Goal: Information Seeking & Learning: Learn about a topic

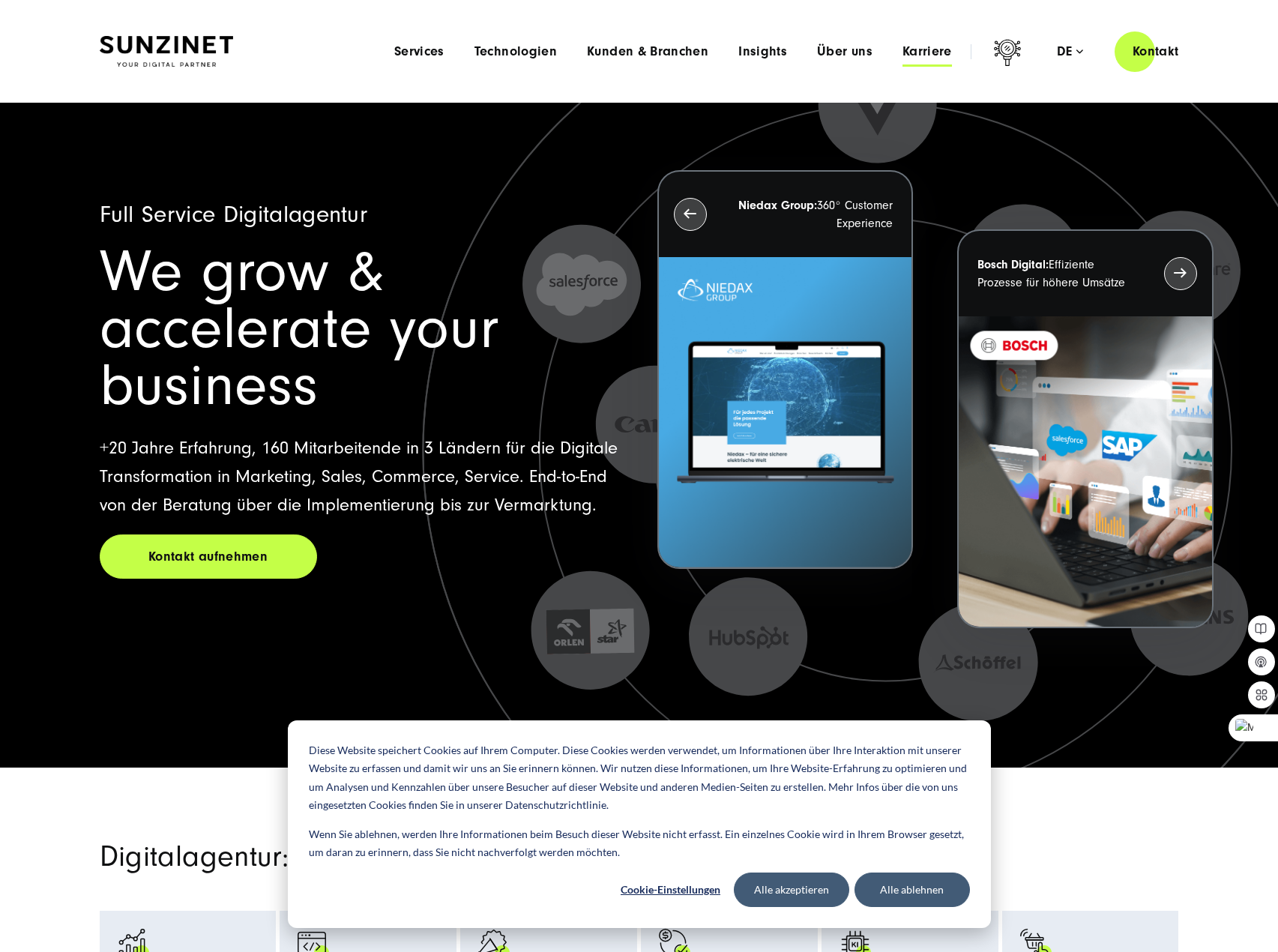
click at [915, 53] on span "Karriere" at bounding box center [927, 51] width 49 height 15
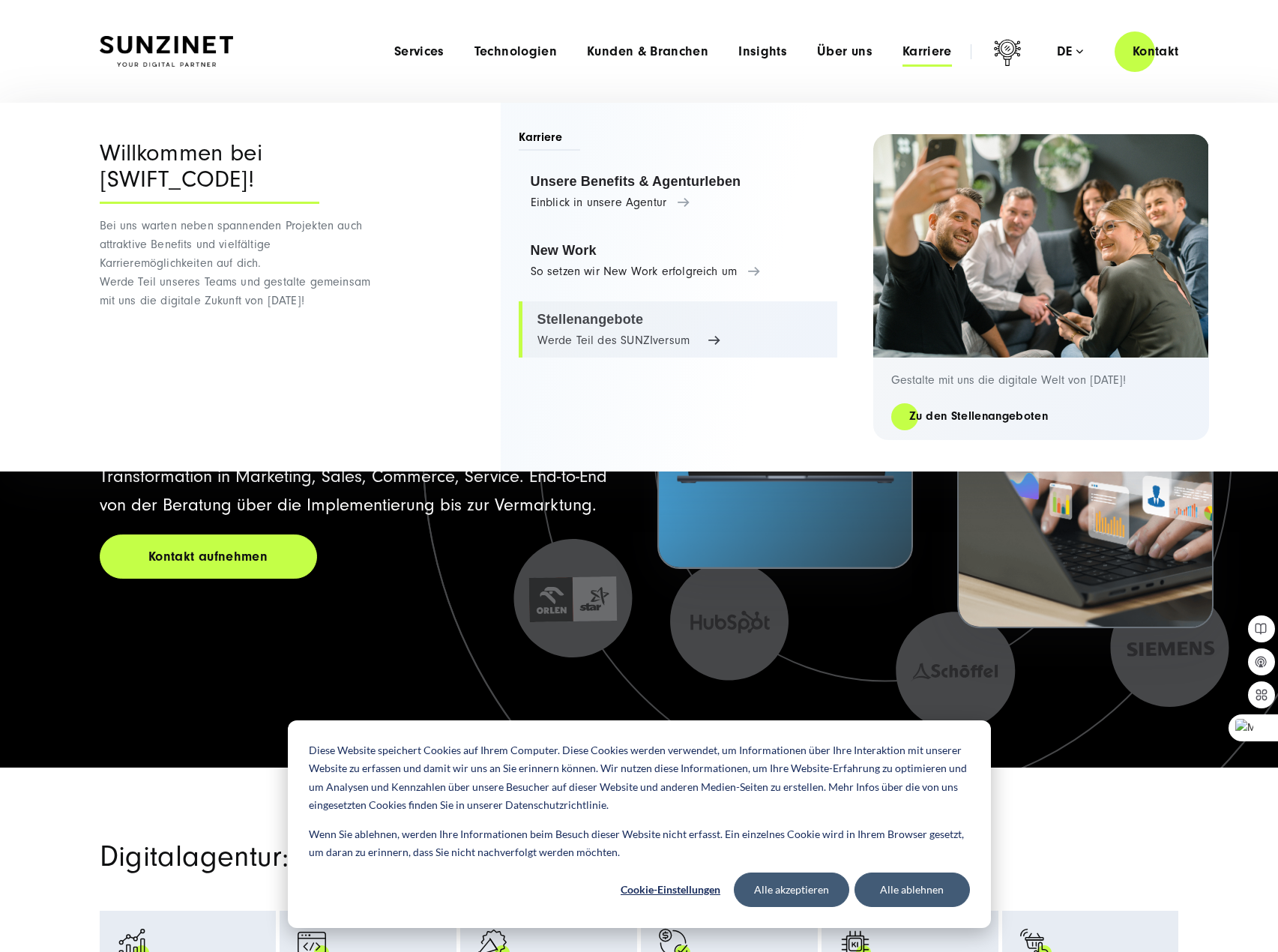
click at [580, 319] on link "Stellenangebote Werde Teil des SUNZIversum" at bounding box center [677, 329] width 319 height 57
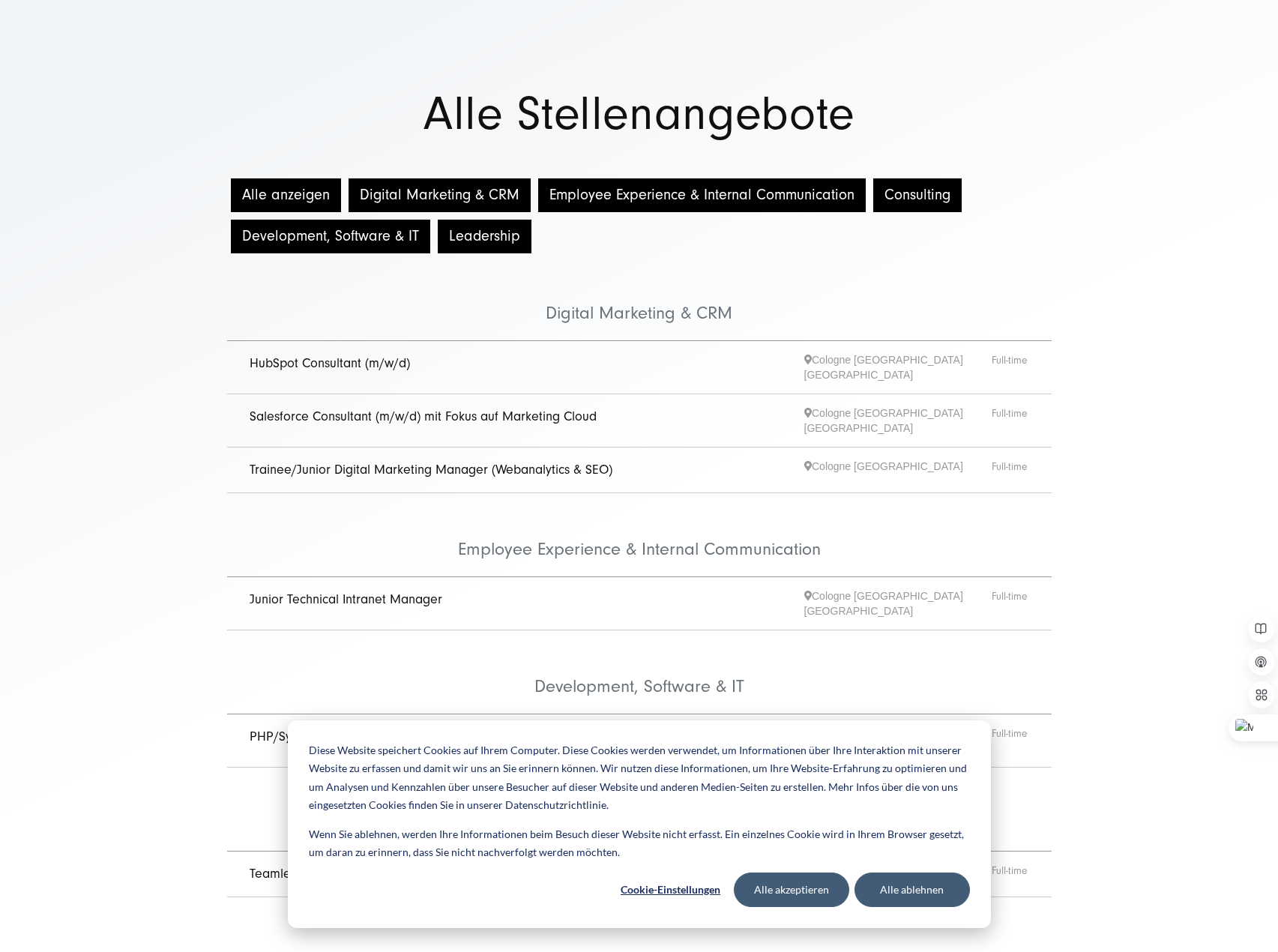
scroll to position [75, 0]
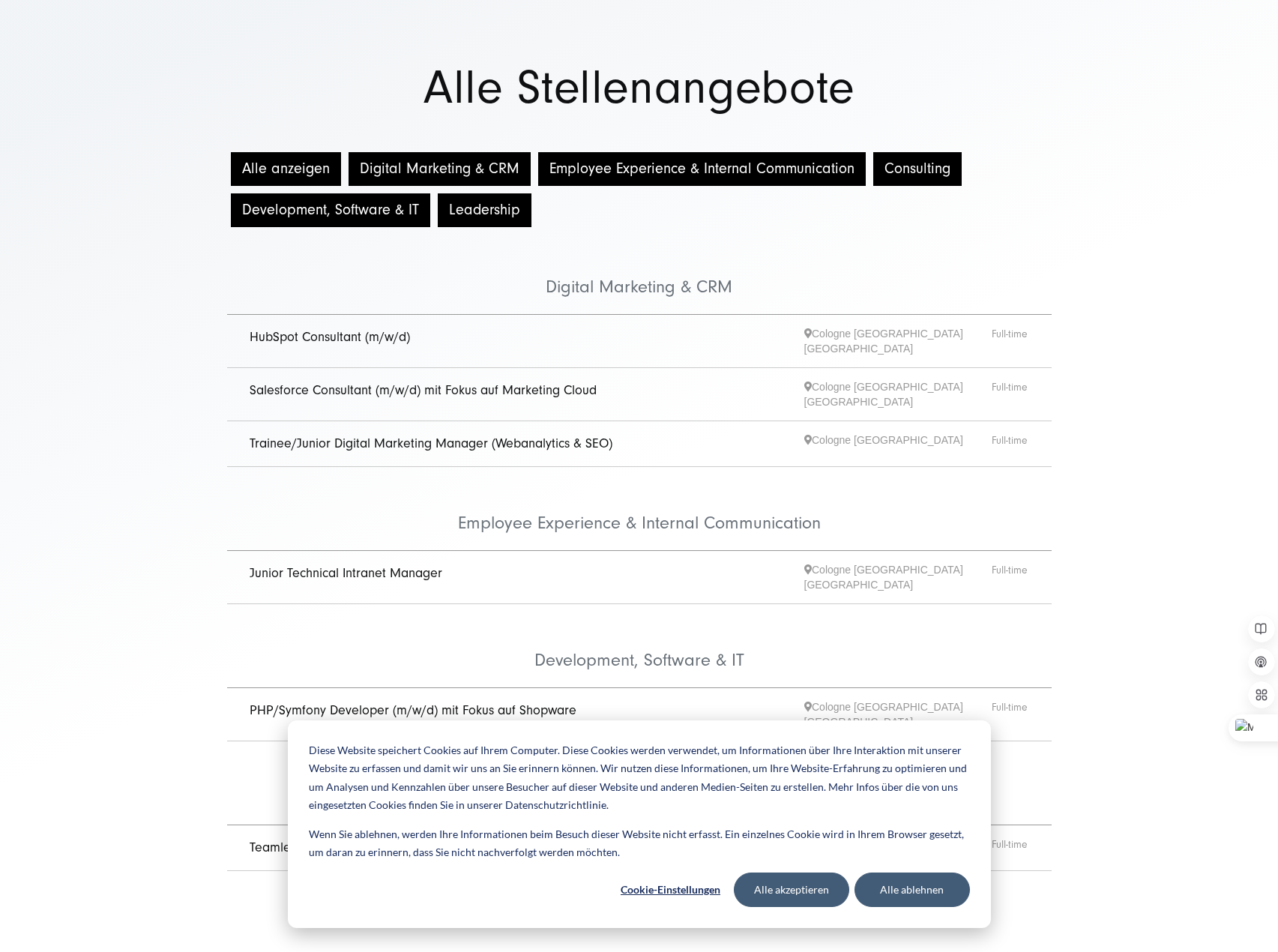
click at [367, 565] on link "Junior Technical Intranet Manager" at bounding box center [346, 573] width 193 height 16
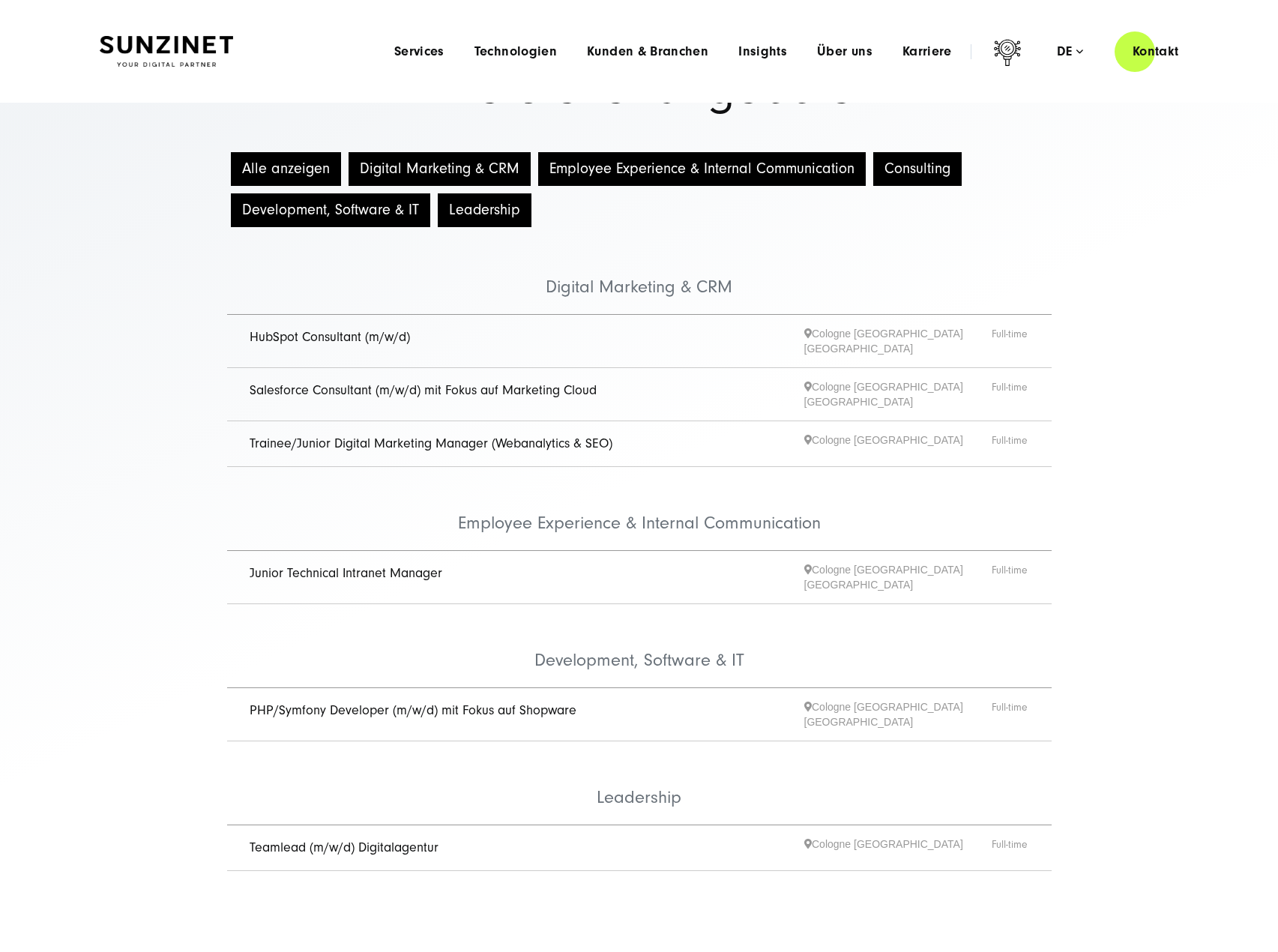
scroll to position [75, 0]
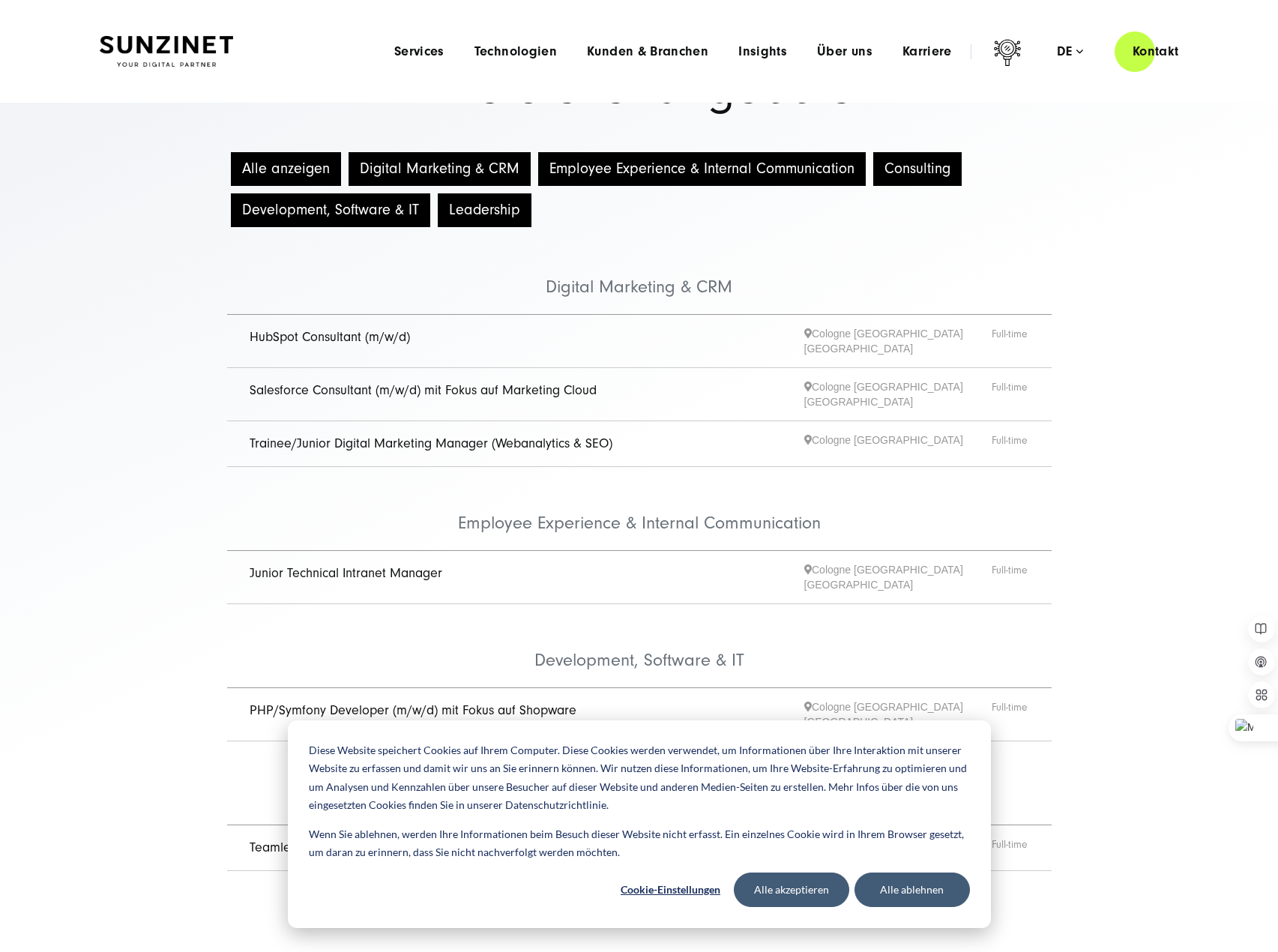
click at [197, 779] on ul "Digital Marketing & CRM HubSpot Consultant (m/w/d) Cologne Hamburg Innsbruck Fu…" at bounding box center [639, 569] width 900 height 677
click at [919, 888] on button "Alle ablehnen" at bounding box center [912, 890] width 116 height 35
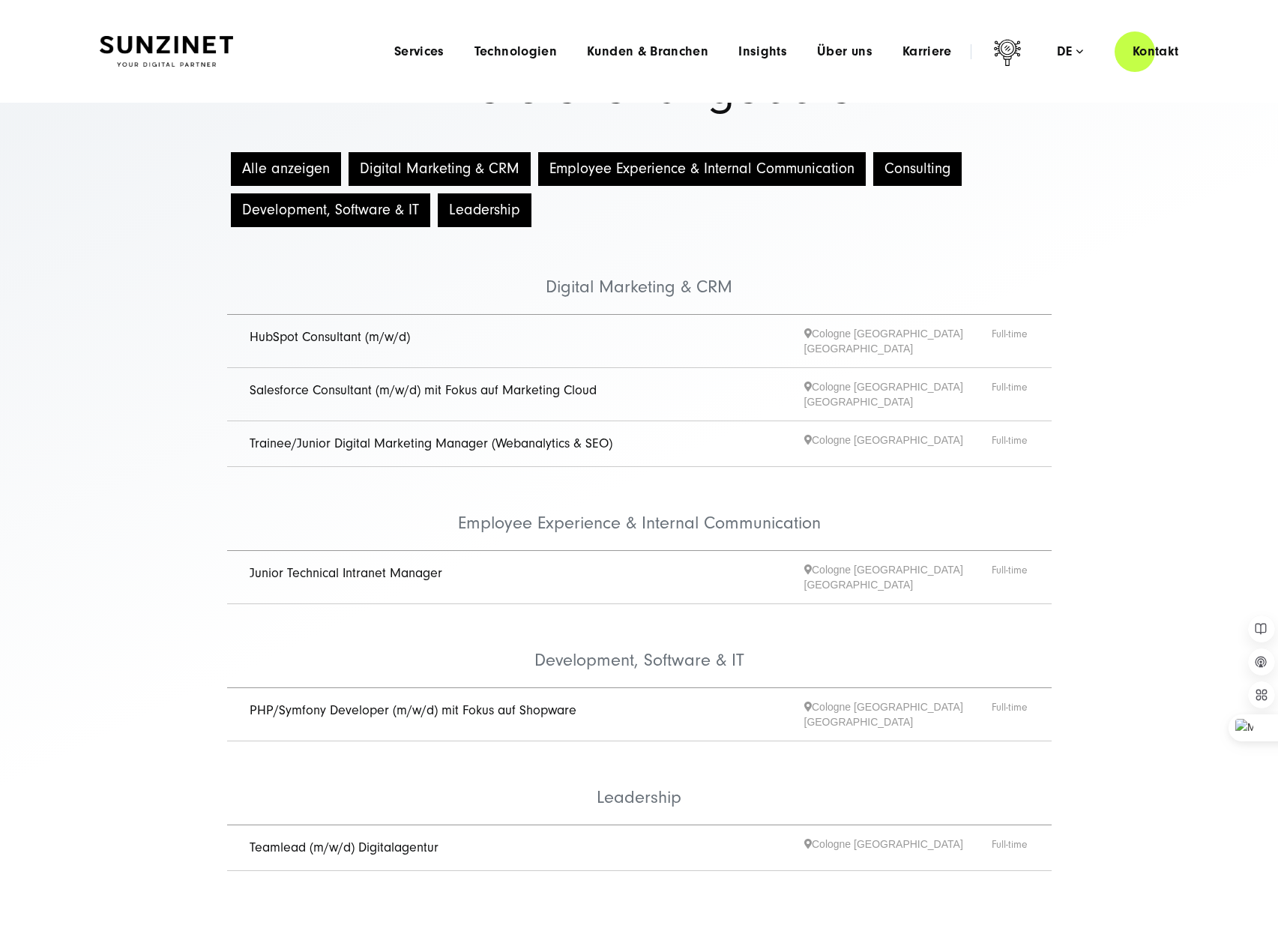
click at [357, 839] on link "Teamlead (m/w/d) Digitalagentur" at bounding box center [344, 847] width 189 height 16
click at [365, 435] on link "Trainee/Junior Digital Marketing Manager (Webanalytics & SEO)" at bounding box center [431, 443] width 362 height 16
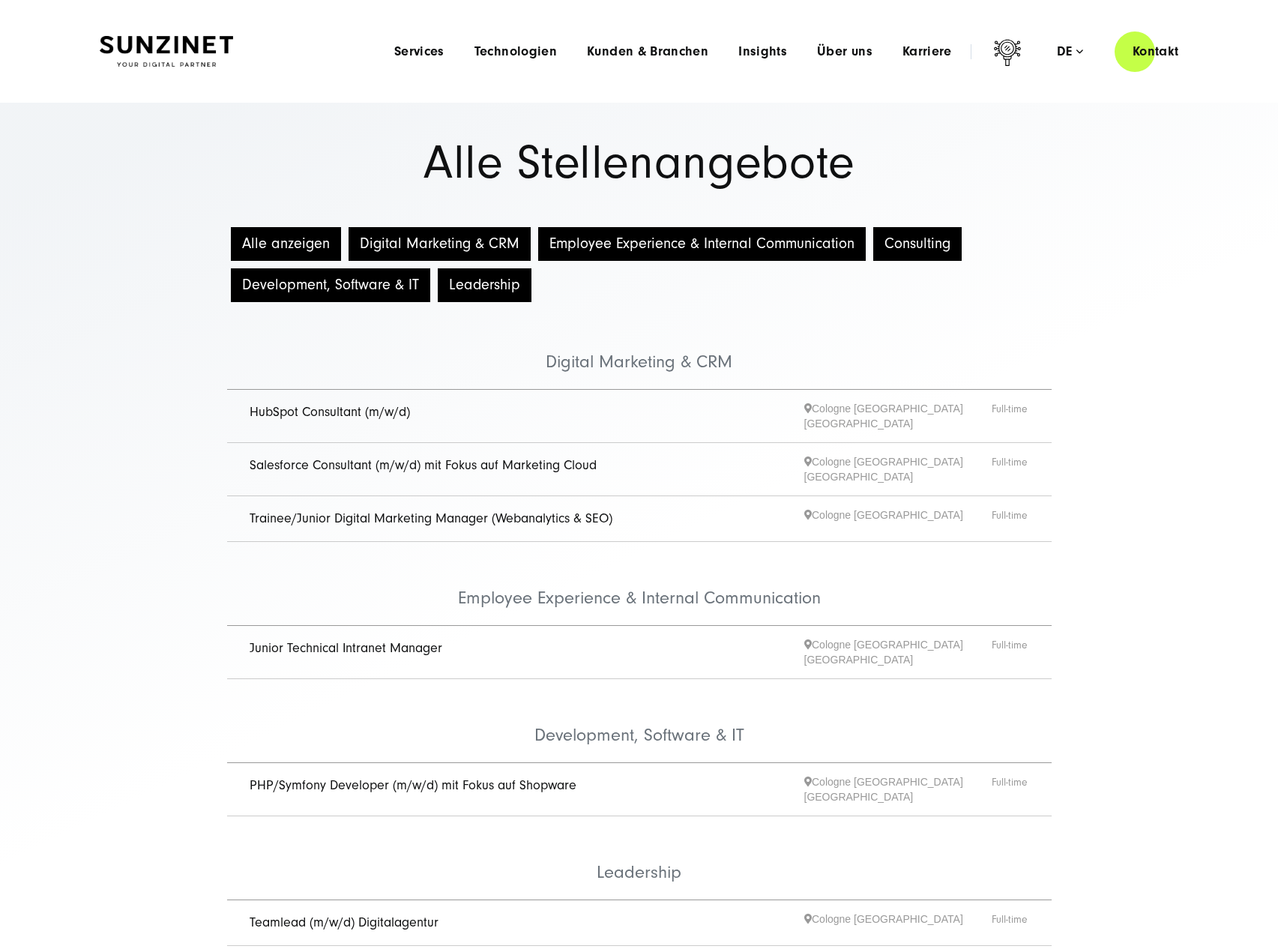
scroll to position [75, 0]
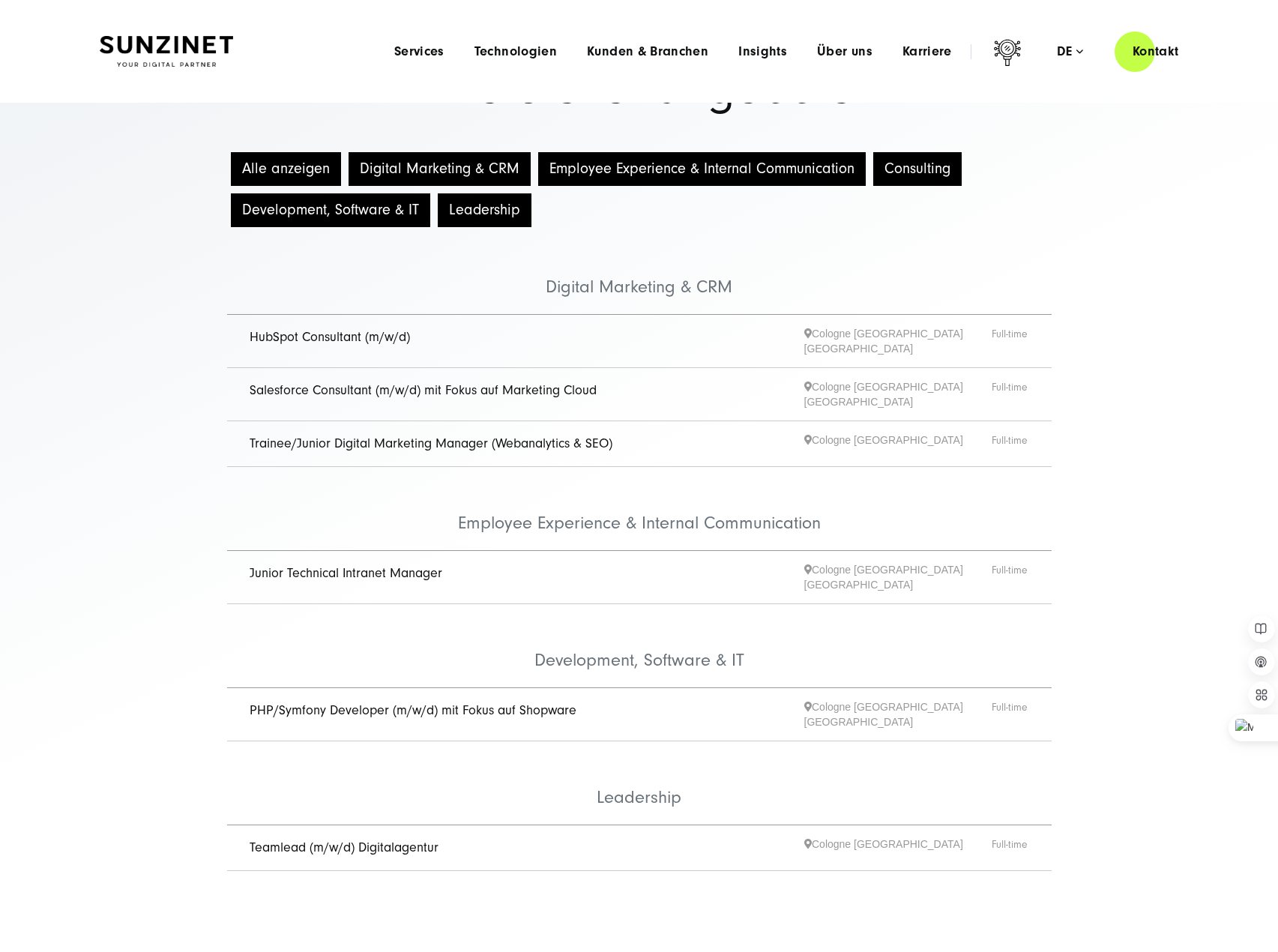
click at [351, 435] on link "Trainee/Junior Digital Marketing Manager (Webanalytics & SEO)" at bounding box center [431, 443] width 362 height 16
click at [299, 565] on link "Junior Technical Intranet Manager" at bounding box center [346, 573] width 193 height 16
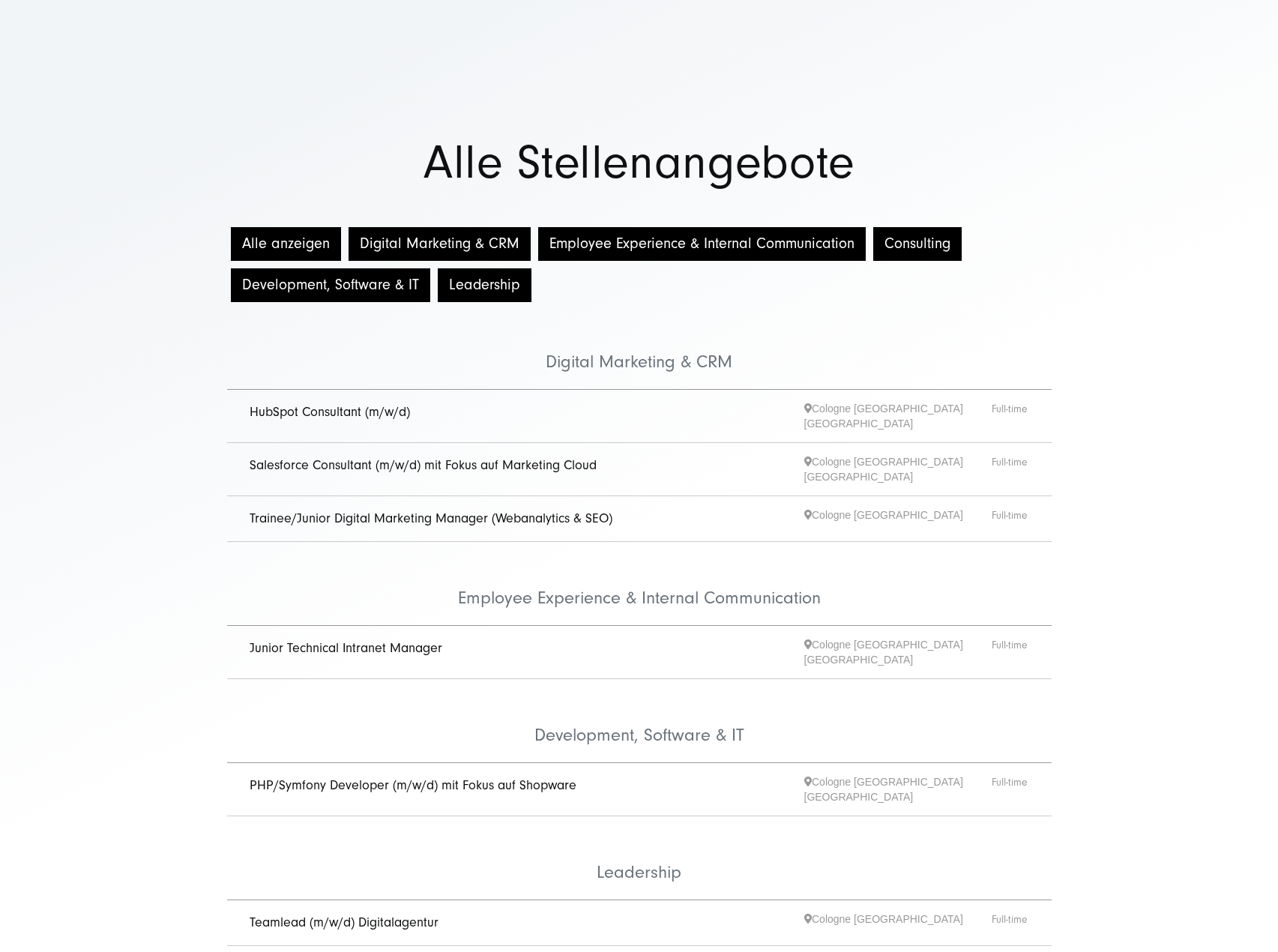
scroll to position [150, 0]
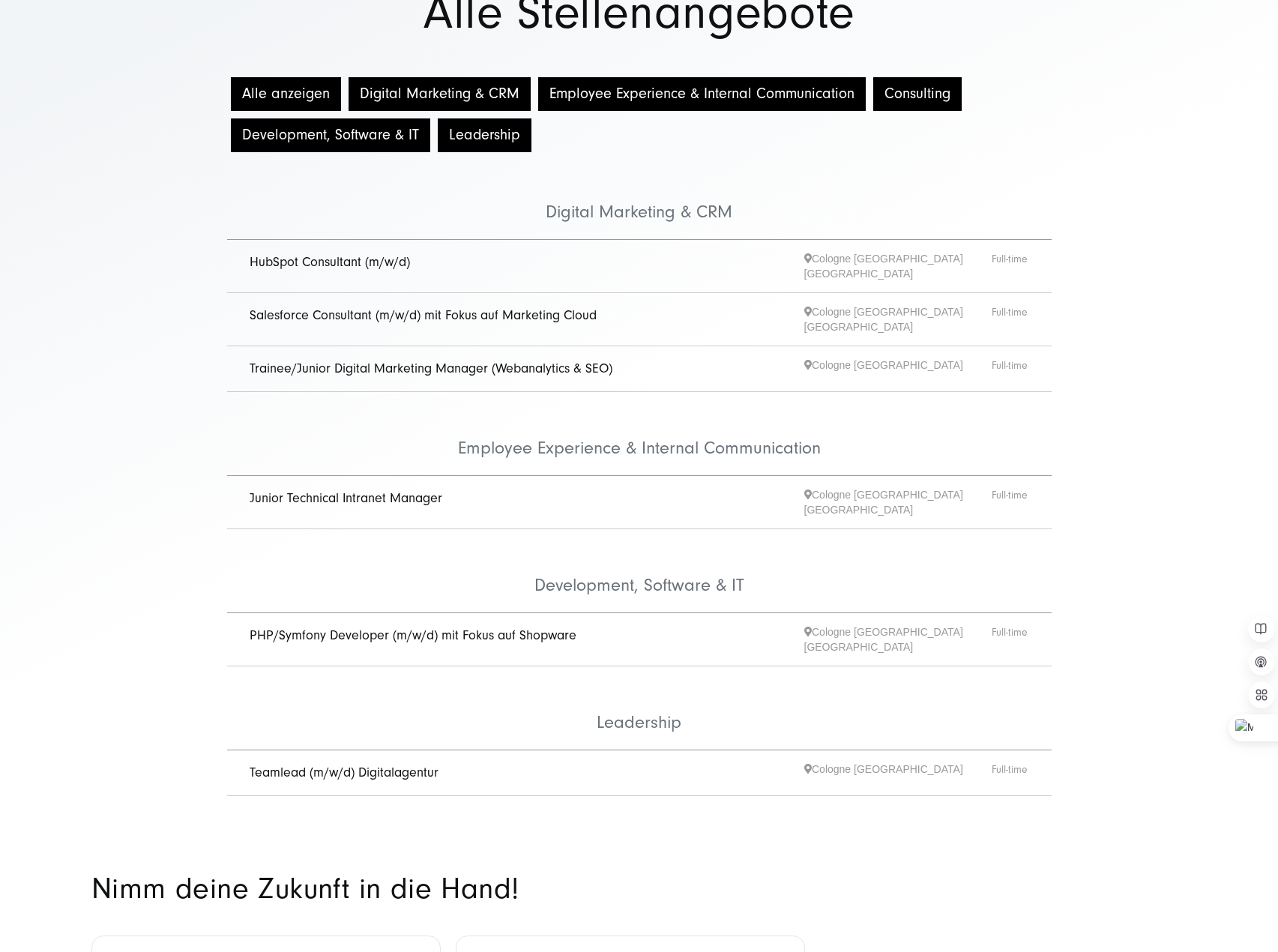
click at [309, 360] on link "Trainee/Junior Digital Marketing Manager (Webanalytics & SEO)" at bounding box center [431, 368] width 362 height 16
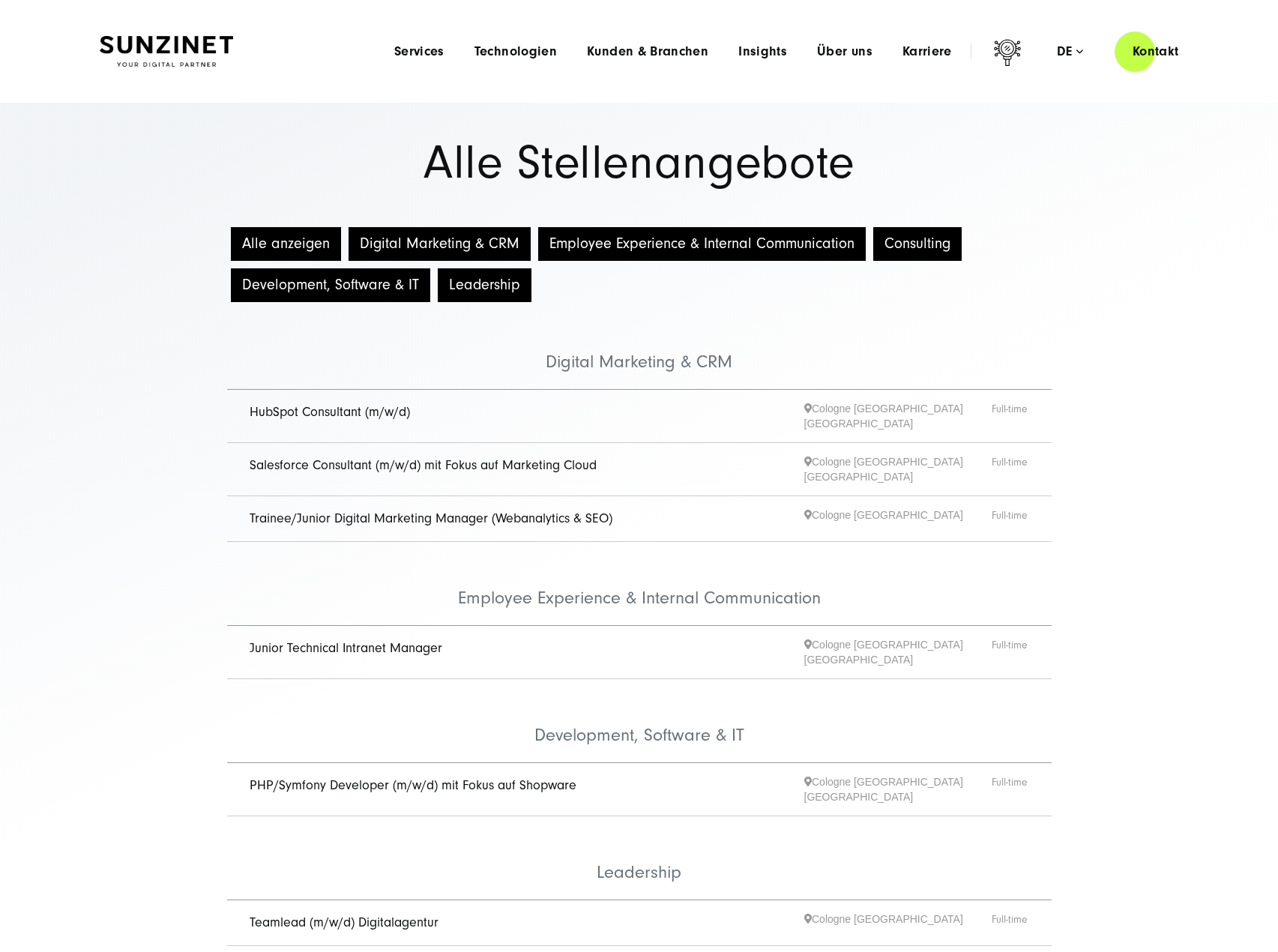
scroll to position [150, 0]
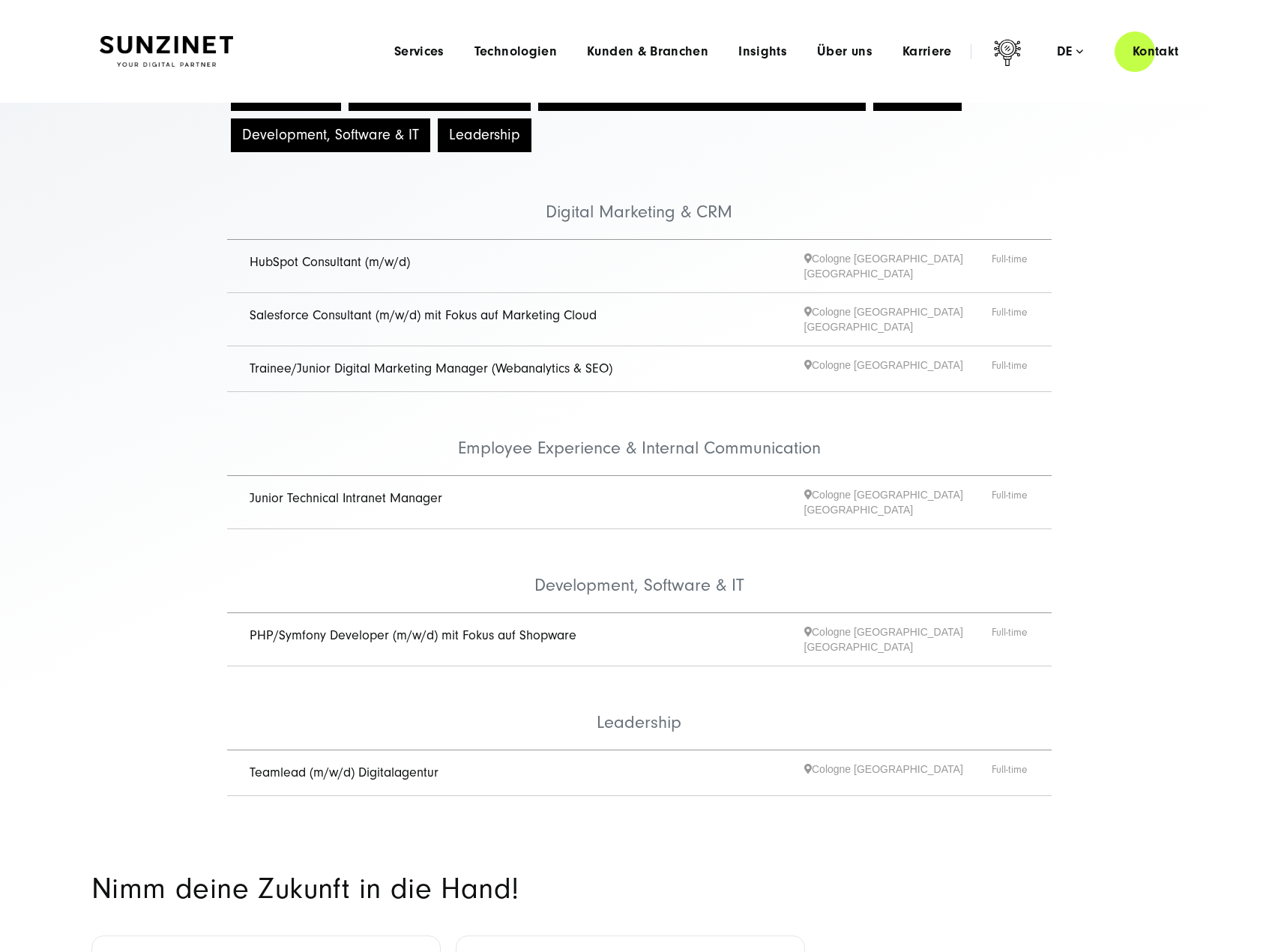
drag, startPoint x: 0, startPoint y: 0, endPoint x: 325, endPoint y: 259, distance: 415.6
click at [325, 259] on link "HubSpot Consultant (m/w/d)" at bounding box center [330, 262] width 160 height 16
click at [318, 360] on link "Trainee/Junior Digital Marketing Manager (Webanalytics & SEO)" at bounding box center [431, 368] width 362 height 16
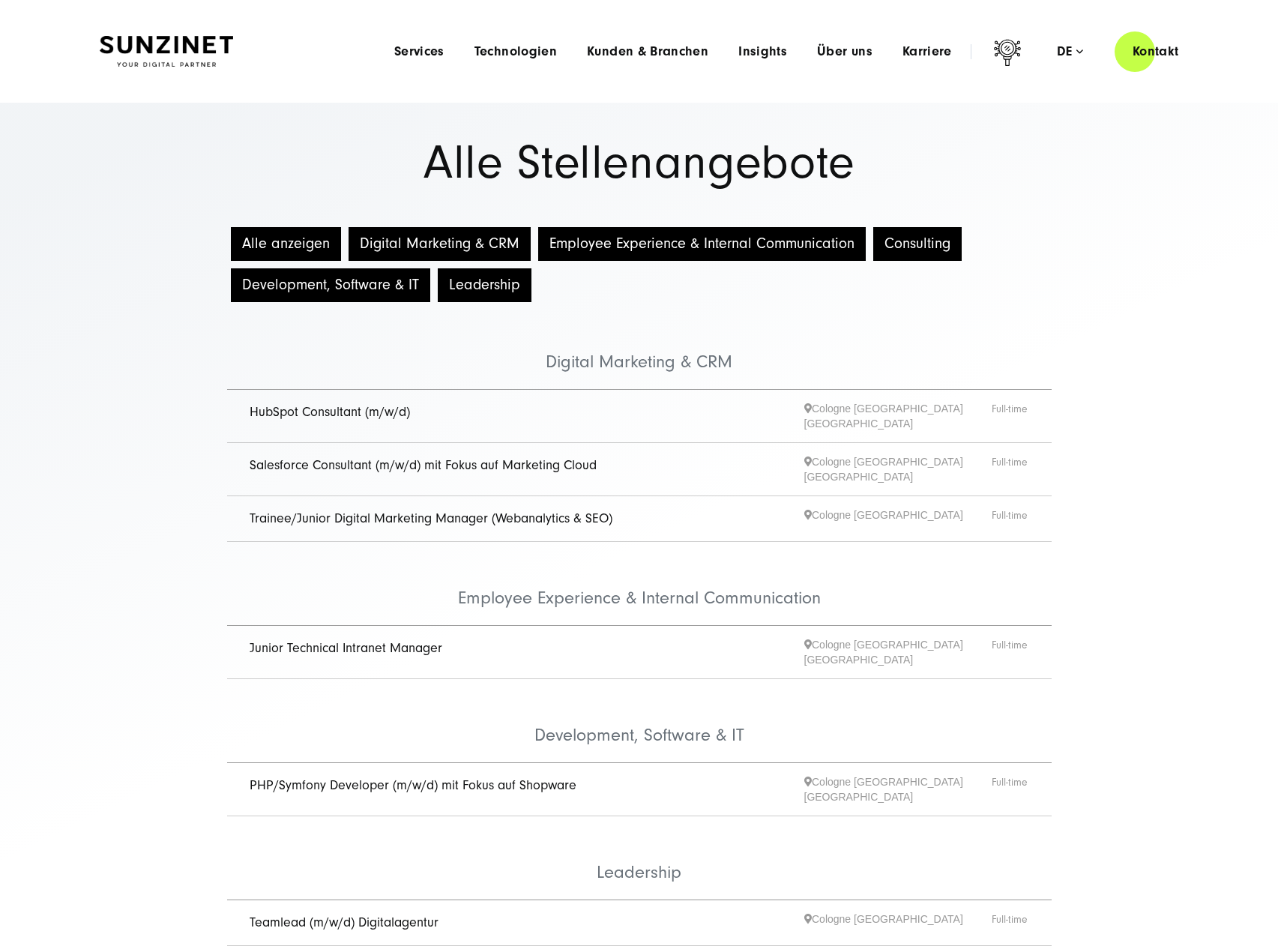
scroll to position [150, 0]
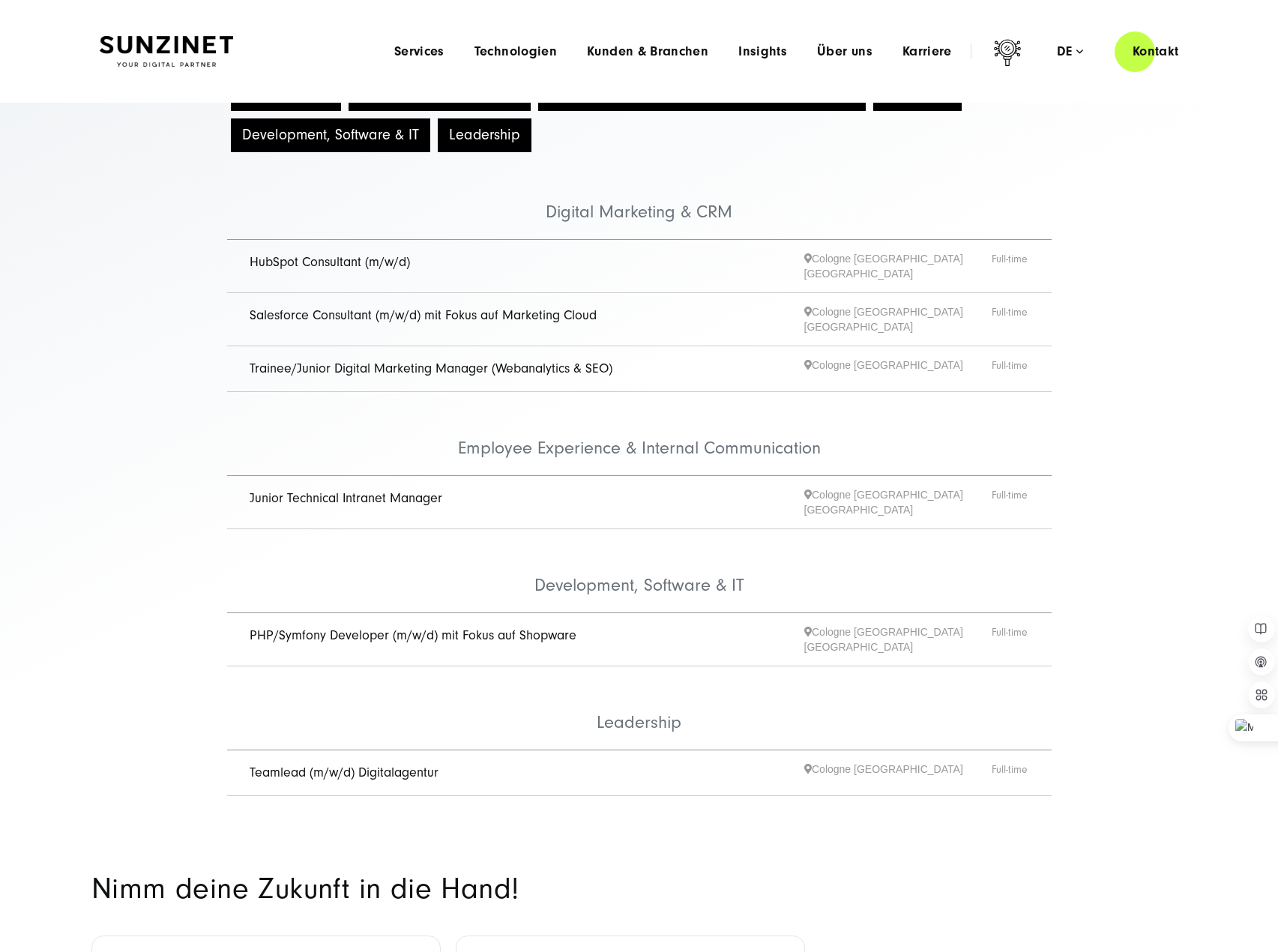
click at [307, 490] on link "Junior Technical Intranet Manager" at bounding box center [346, 498] width 193 height 16
click at [350, 267] on link "HubSpot Consultant (m/w/d)" at bounding box center [330, 262] width 160 height 16
click at [312, 490] on link "Junior Technical Intranet Manager" at bounding box center [346, 498] width 193 height 16
